Goal: Check status: Check status

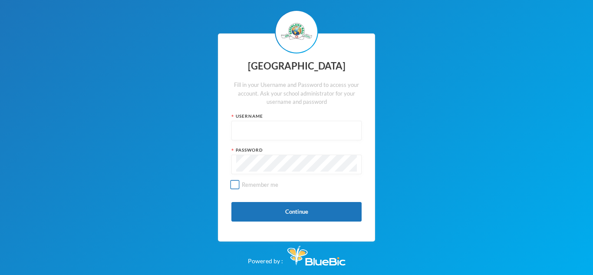
type input "glh22c8"
click at [236, 190] on label "Remember me" at bounding box center [296, 187] width 130 height 15
click at [236, 189] on input "Remember me" at bounding box center [234, 184] width 9 height 9
checkbox input "true"
click at [249, 208] on button "Continue" at bounding box center [296, 212] width 130 height 20
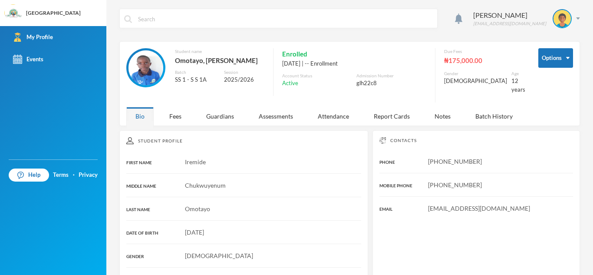
click at [265, 188] on div "Student Profile FIRST NAME Iremide MIDDLE NAME [PERSON_NAME] LAST NAME [PERSON_…" at bounding box center [243, 280] width 249 height 301
click at [183, 111] on div "Fees" at bounding box center [175, 116] width 30 height 19
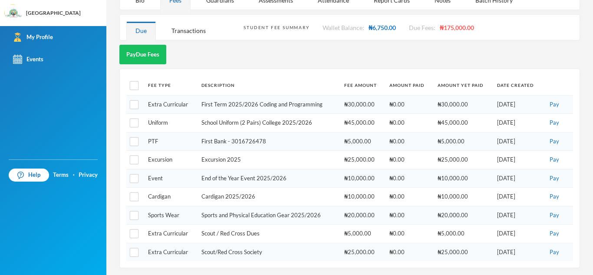
scroll to position [116, 0]
drag, startPoint x: 341, startPoint y: 157, endPoint x: 380, endPoint y: 155, distance: 39.1
click at [380, 155] on td "₦25,000.00" at bounding box center [363, 159] width 46 height 19
copy td "₦25,000.00"
click at [310, 157] on td "Excursion 2025" at bounding box center [268, 159] width 143 height 19
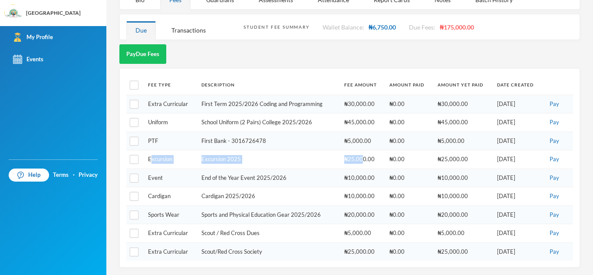
drag, startPoint x: 150, startPoint y: 155, endPoint x: 358, endPoint y: 162, distance: 208.7
click at [358, 162] on tr "Excursion Excursion 2025 ₦25,000.00 ₦0.00 ₦25,000.00 [DATE] Pay" at bounding box center [349, 159] width 446 height 19
click at [324, 164] on td "Excursion 2025" at bounding box center [268, 159] width 143 height 19
drag, startPoint x: 342, startPoint y: 155, endPoint x: 364, endPoint y: 160, distance: 22.2
click at [364, 160] on td "₦25,000.00" at bounding box center [363, 159] width 46 height 19
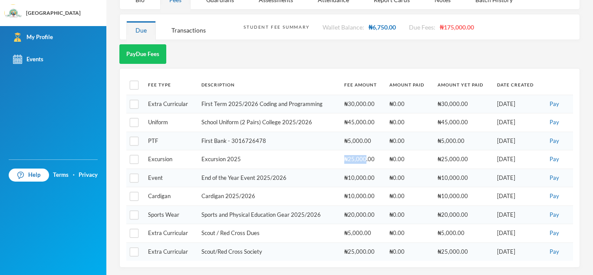
copy td "₦25,000"
